Goal: Information Seeking & Learning: Understand process/instructions

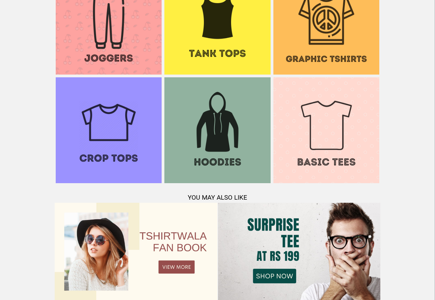
scroll to position [663, 0]
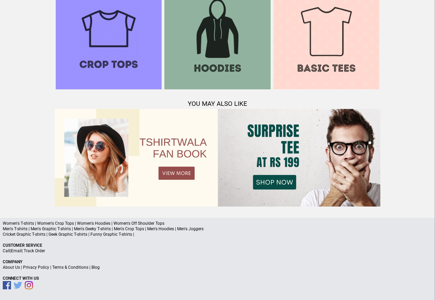
click at [75, 267] on link "Terms & Conditions" at bounding box center [70, 267] width 36 height 5
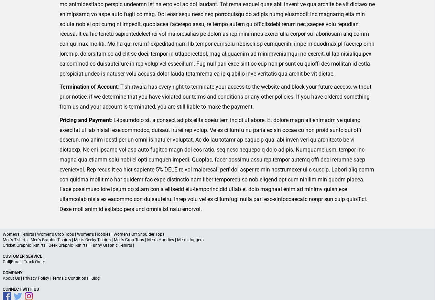
scroll to position [169, 0]
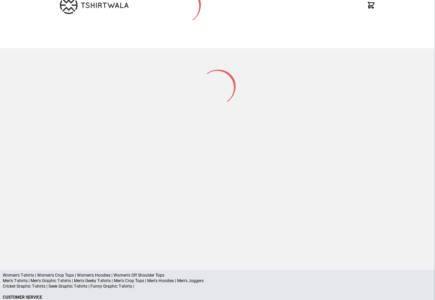
scroll to position [90, 0]
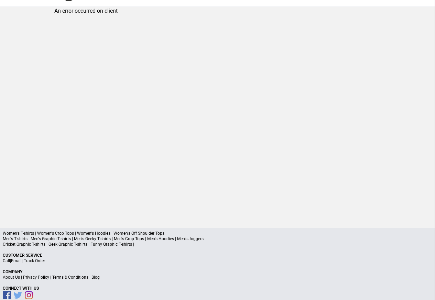
scroll to position [33, 0]
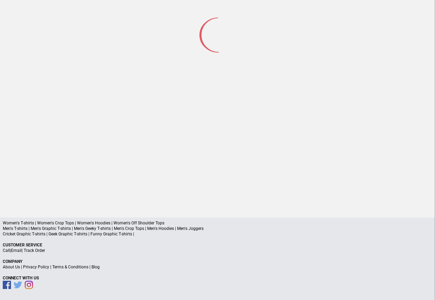
scroll to position [32, 0]
